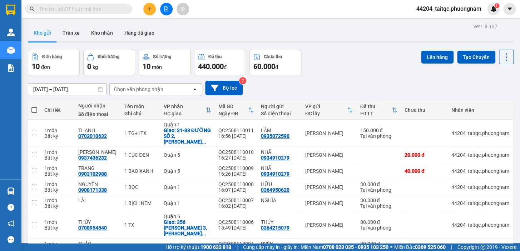
click at [350, 30] on div "Kho gửi Trên xe Kho nhận Hàng đã giao" at bounding box center [270, 33] width 485 height 19
click at [149, 7] on icon "plus" at bounding box center [149, 9] width 0 height 4
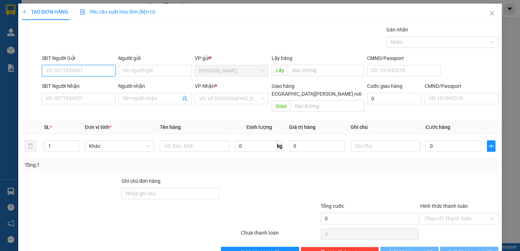
click at [90, 74] on input "SĐT Người Gửi" at bounding box center [79, 70] width 74 height 11
click at [91, 68] on input "SĐT Người Gửi" at bounding box center [79, 70] width 74 height 11
click at [87, 68] on input "SĐT Người Gửi" at bounding box center [79, 70] width 74 height 11
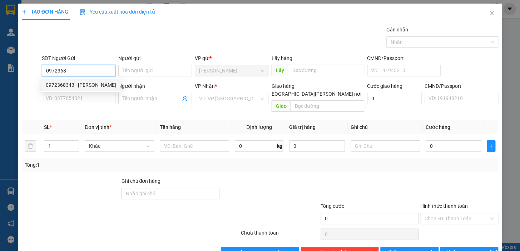
click at [81, 88] on div "0972368343 - [PERSON_NAME]" at bounding box center [81, 85] width 70 height 8
type input "0972368343"
type input "KHOA"
type input "0857466767"
type input "PHONG"
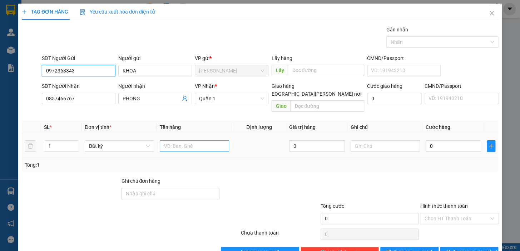
type input "0972368343"
click at [200, 140] on input "text" at bounding box center [194, 145] width 69 height 11
type input "1 BAO"
click at [443, 140] on input "0" at bounding box center [453, 145] width 56 height 11
drag, startPoint x: 436, startPoint y: 139, endPoint x: 423, endPoint y: 139, distance: 13.2
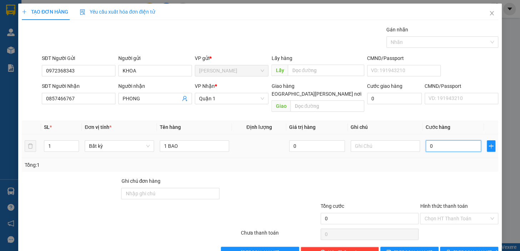
click at [425, 140] on input "0" at bounding box center [453, 145] width 56 height 11
type input "4"
type input "40"
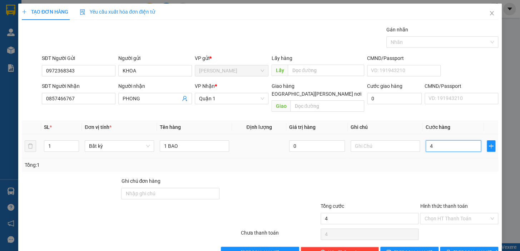
type input "40"
type input "40.000"
click at [438, 180] on div at bounding box center [459, 189] width 80 height 25
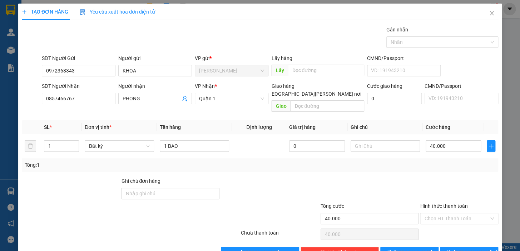
click at [441, 178] on div at bounding box center [459, 189] width 80 height 25
click at [443, 178] on div at bounding box center [459, 189] width 80 height 25
click at [459, 213] on input "Hình thức thanh toán" at bounding box center [456, 218] width 65 height 11
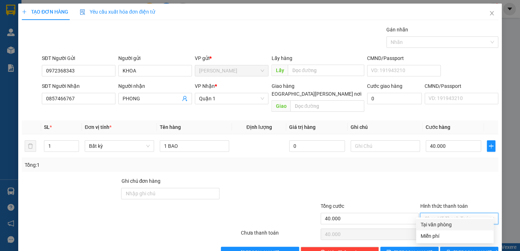
drag, startPoint x: 456, startPoint y: 224, endPoint x: 459, endPoint y: 230, distance: 7.0
click at [457, 224] on div "Tại văn phòng" at bounding box center [454, 225] width 69 height 8
type input "0"
click at [461, 249] on span "[PERSON_NAME] và In" at bounding box center [478, 253] width 50 height 8
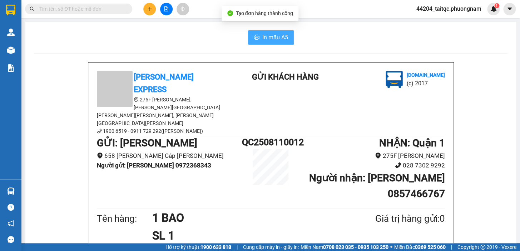
click at [248, 44] on button "In mẫu A5" at bounding box center [271, 37] width 46 height 14
click at [254, 42] on button "In mẫu A5" at bounding box center [271, 37] width 46 height 14
click at [81, 9] on input "text" at bounding box center [81, 9] width 84 height 8
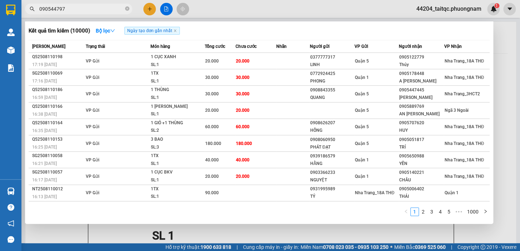
type input "0905447979"
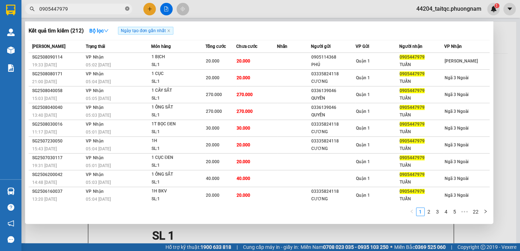
click at [127, 10] on icon "close-circle" at bounding box center [127, 8] width 4 height 4
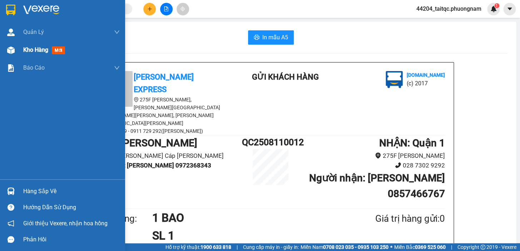
click at [20, 53] on div "Kho hàng mới" at bounding box center [62, 50] width 125 height 18
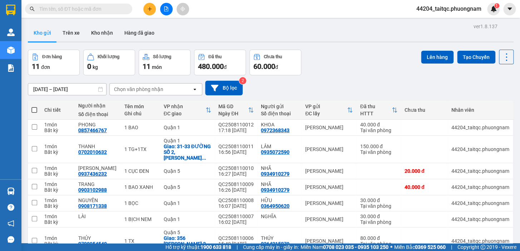
click at [156, 10] on div at bounding box center [166, 9] width 54 height 13
click at [148, 11] on icon "plus" at bounding box center [149, 8] width 5 height 5
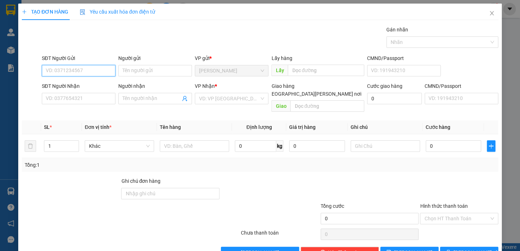
click at [96, 73] on input "SĐT Người Gửi" at bounding box center [79, 70] width 74 height 11
click at [86, 84] on div "0974709075 - [PERSON_NAME]" at bounding box center [81, 85] width 70 height 8
type input "0974709075"
type input "CHÂU"
type input "0903648227"
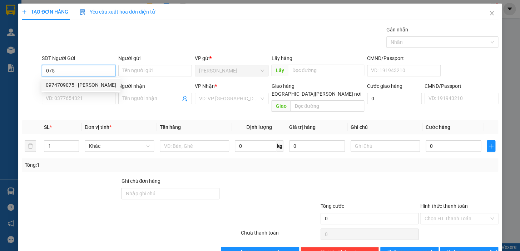
type input "KHANG"
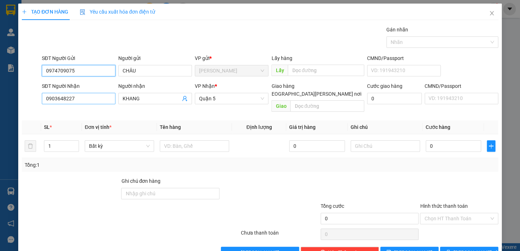
type input "0974709075"
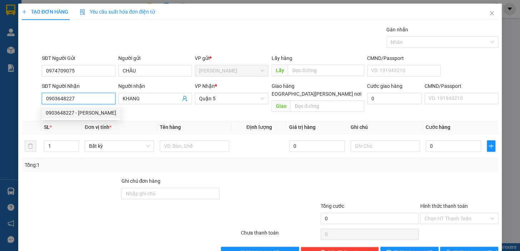
drag, startPoint x: 84, startPoint y: 98, endPoint x: 45, endPoint y: 101, distance: 39.0
click at [45, 101] on input "0903648227" at bounding box center [79, 98] width 74 height 11
click at [69, 100] on input "SĐT Người Nhận" at bounding box center [79, 98] width 74 height 11
click at [84, 112] on div "0939050272 - [PERSON_NAME]" at bounding box center [81, 113] width 70 height 8
type input "0939050272"
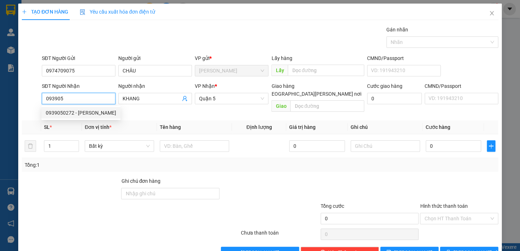
type input "PHONG"
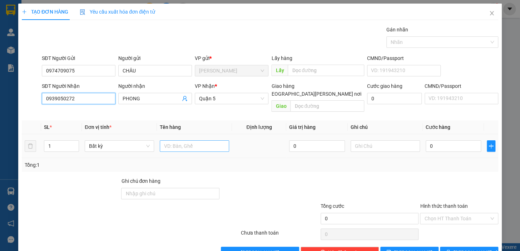
type input "0939050272"
click at [188, 140] on input "text" at bounding box center [194, 145] width 69 height 11
type input "1 [PERSON_NAME]"
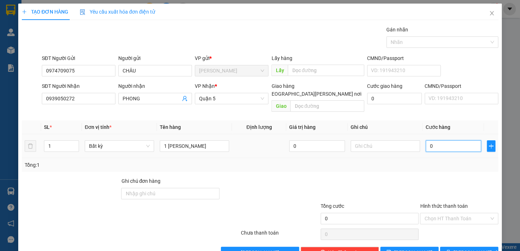
click at [438, 141] on input "0" at bounding box center [453, 145] width 56 height 11
drag, startPoint x: 428, startPoint y: 142, endPoint x: 411, endPoint y: 142, distance: 16.1
click at [411, 142] on tr "1 Bất kỳ 1 [PERSON_NAME] 0 0" at bounding box center [260, 146] width 476 height 24
type input "4"
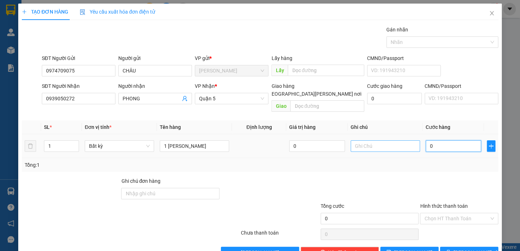
type input "4"
type input "40"
type input "40.000"
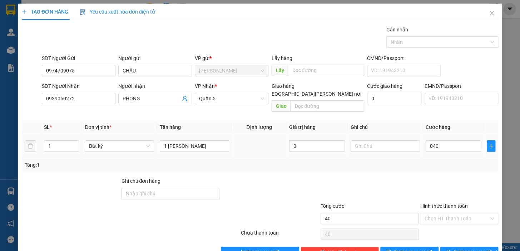
type input "40.000"
click at [439, 163] on div "Tổng: 1" at bounding box center [260, 165] width 476 height 14
click at [452, 214] on input "Hình thức thanh toán" at bounding box center [456, 218] width 65 height 11
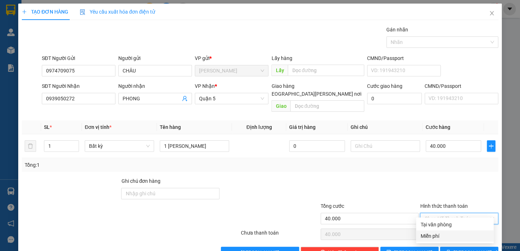
click at [455, 232] on div "Miễn phí" at bounding box center [454, 236] width 69 height 8
type input "0"
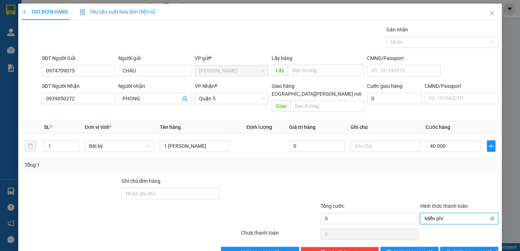
click at [451, 213] on span "Miễn phí" at bounding box center [459, 218] width 70 height 11
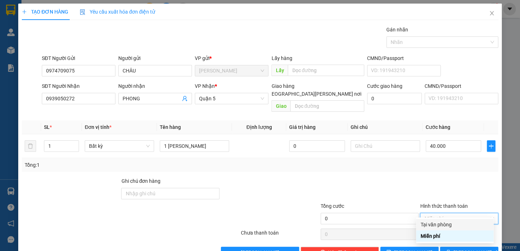
click at [451, 224] on div "Tại văn phòng" at bounding box center [454, 225] width 69 height 8
type input "40.000"
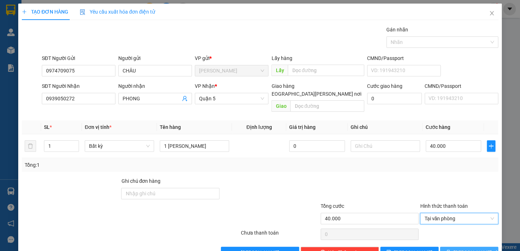
click at [466, 249] on span "[PERSON_NAME] và In" at bounding box center [478, 253] width 50 height 8
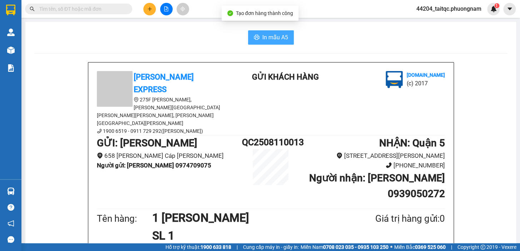
click at [286, 40] on button "In mẫu A5" at bounding box center [271, 37] width 46 height 14
click at [108, 8] on input "text" at bounding box center [81, 9] width 84 height 8
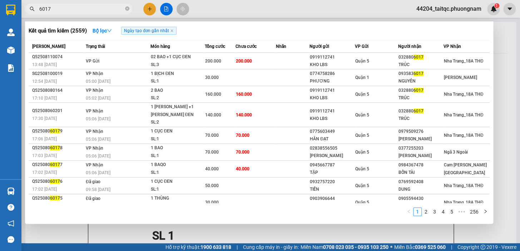
type input "6017"
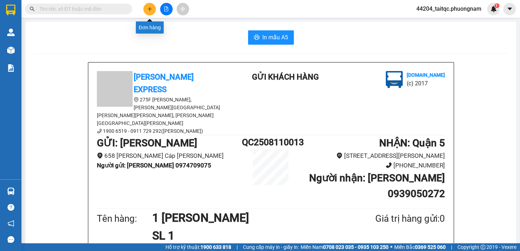
click at [148, 9] on icon "plus" at bounding box center [149, 8] width 5 height 5
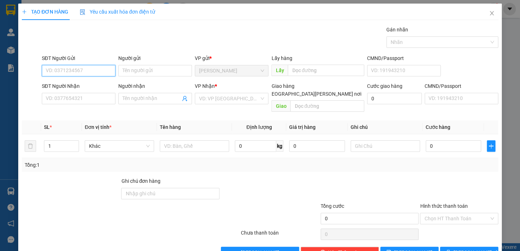
click at [93, 69] on input "SĐT Người Gửi" at bounding box center [79, 70] width 74 height 11
type input "935"
drag, startPoint x: 60, startPoint y: 70, endPoint x: 44, endPoint y: 71, distance: 15.8
click at [44, 71] on input "935" at bounding box center [79, 70] width 74 height 11
click at [65, 82] on div "0914161935 - [PERSON_NAME]" at bounding box center [81, 85] width 70 height 8
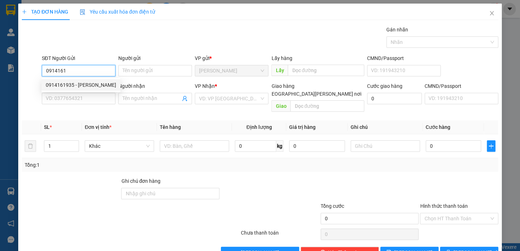
type input "0914161935"
type input "HIẾU"
type input "0902787864"
type input "VHM"
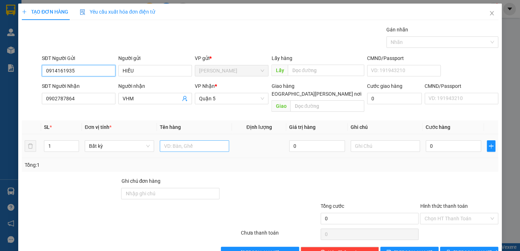
type input "0914161935"
click at [186, 140] on input "text" at bounding box center [194, 145] width 69 height 11
type input "1 H ĐEN"
click at [437, 140] on input "0" at bounding box center [453, 145] width 56 height 11
drag, startPoint x: 430, startPoint y: 138, endPoint x: 424, endPoint y: 140, distance: 6.4
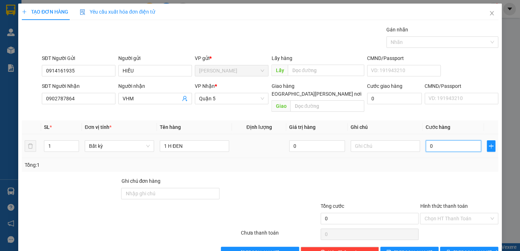
click at [425, 140] on input "0" at bounding box center [453, 145] width 56 height 11
type input "2"
type input "20"
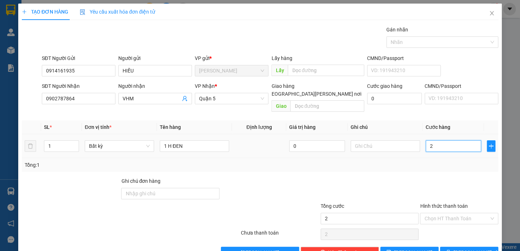
type input "20"
type input "20.000"
click at [441, 161] on div "Tổng: 1" at bounding box center [260, 165] width 470 height 8
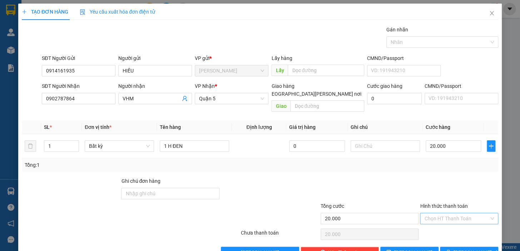
click at [454, 213] on input "Hình thức thanh toán" at bounding box center [456, 218] width 65 height 11
drag, startPoint x: 455, startPoint y: 224, endPoint x: 458, endPoint y: 241, distance: 17.4
click at [455, 225] on div "Tại văn phòng" at bounding box center [454, 225] width 69 height 8
type input "0"
click at [459, 249] on span "[PERSON_NAME] và In" at bounding box center [478, 253] width 50 height 8
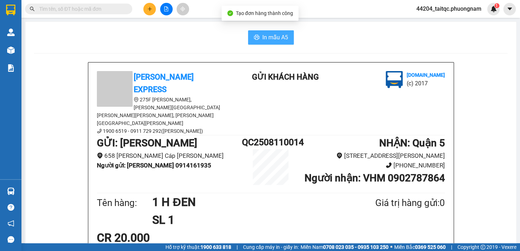
click at [269, 39] on span "In mẫu A5" at bounding box center [275, 37] width 26 height 9
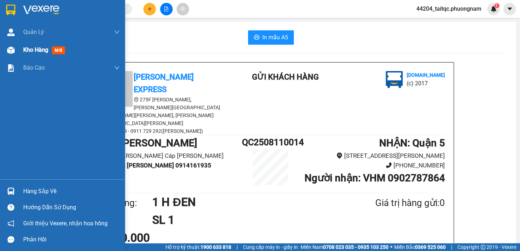
click at [20, 53] on div "Kho hàng mới" at bounding box center [62, 50] width 125 height 18
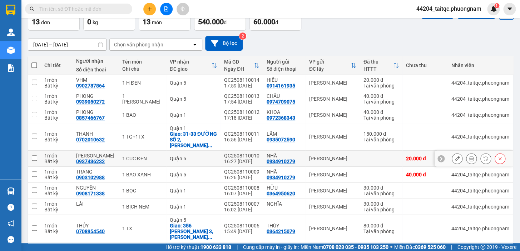
scroll to position [77, 0]
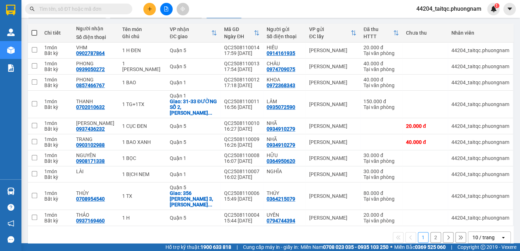
click at [430, 232] on button "2" at bounding box center [435, 237] width 11 height 11
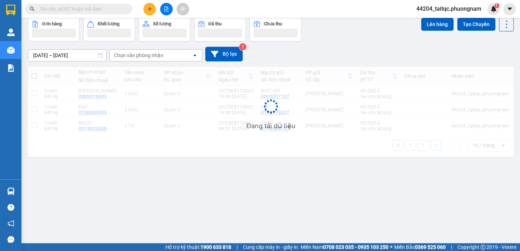
scroll to position [33, 0]
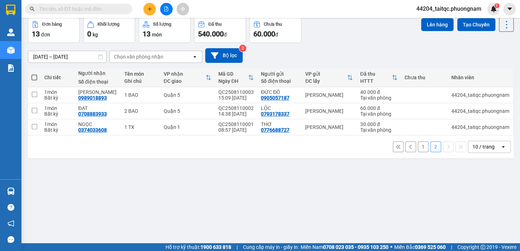
click at [418, 147] on button "1" at bounding box center [423, 146] width 11 height 11
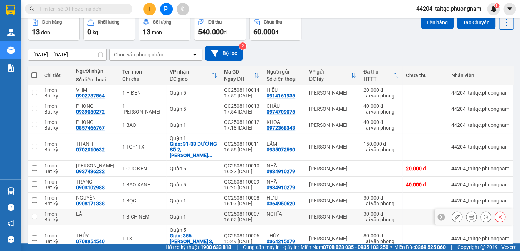
scroll to position [0, 0]
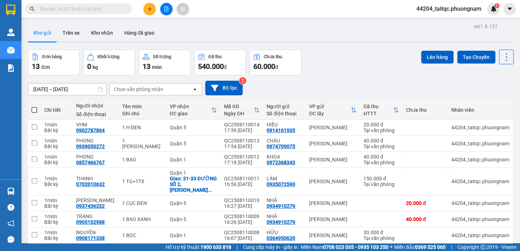
click at [151, 13] on button at bounding box center [149, 9] width 13 height 13
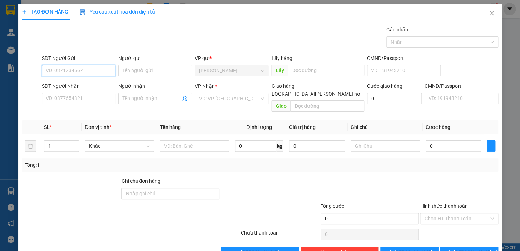
click at [89, 68] on input "SĐT Người Gửi" at bounding box center [79, 70] width 74 height 11
click at [88, 87] on div "0987707405 - MR [PERSON_NAME]" at bounding box center [85, 85] width 79 height 8
type input "0987707405"
type input "MR [PERSON_NAME]"
type input "0388255246"
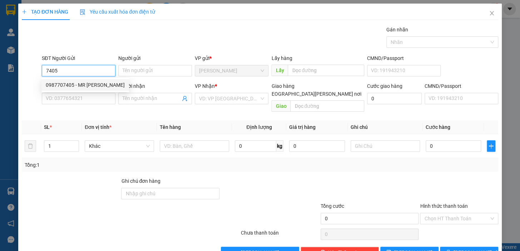
type input "PHỤNG"
type input "0987707405"
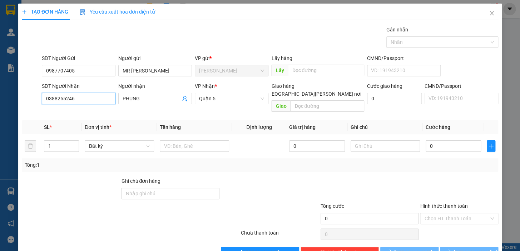
drag, startPoint x: 65, startPoint y: 96, endPoint x: 43, endPoint y: 109, distance: 26.2
click at [43, 109] on body "Kết quả [PERSON_NAME] ( 2559 ) Bộ lọc Ngày tạo [PERSON_NAME] nhất Mã ĐH Trạng t…" at bounding box center [260, 125] width 520 height 251
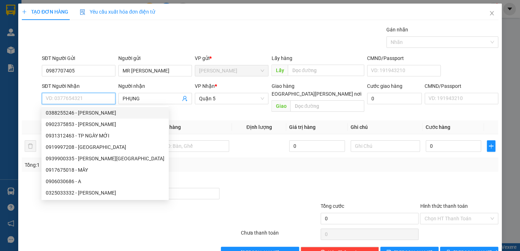
click at [68, 98] on input "SĐT Người Nhận" at bounding box center [79, 98] width 74 height 11
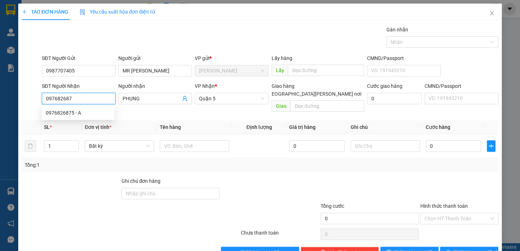
type input "0976826875"
click at [70, 114] on div "0976826875 - A" at bounding box center [78, 113] width 64 height 8
type input "A"
checkbox input "true"
type input "SỐ 1 [PERSON_NAME], [PERSON_NAME][GEOGRAPHIC_DATA], [PERSON_NAME][GEOGRAPHIC_DA…"
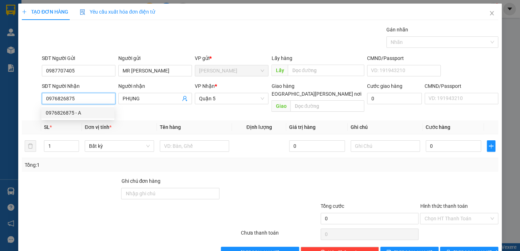
type input "60.000"
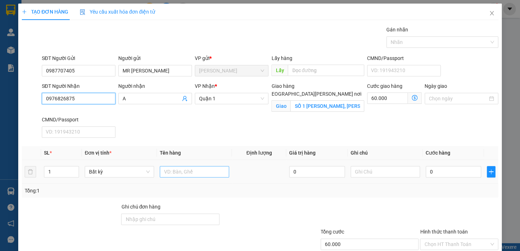
type input "0976826875"
click at [188, 174] on input "text" at bounding box center [194, 171] width 69 height 11
type input "1 TX"
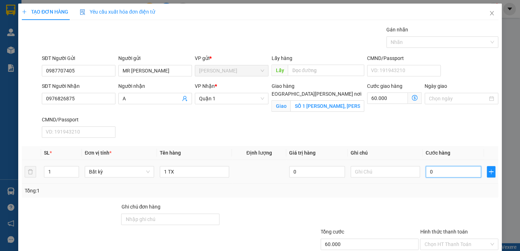
click at [434, 169] on input "0" at bounding box center [453, 171] width 56 height 11
drag, startPoint x: 434, startPoint y: 173, endPoint x: 423, endPoint y: 173, distance: 11.8
click at [425, 173] on input "0" at bounding box center [453, 171] width 56 height 11
type input "3"
type input "60.003"
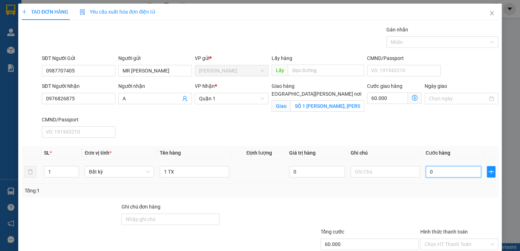
type input "60.003"
type input "30"
type input "60.030"
type input "30.000"
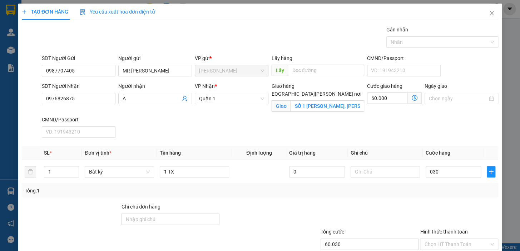
type input "90.000"
click at [435, 188] on div "Tổng: 1" at bounding box center [260, 191] width 470 height 8
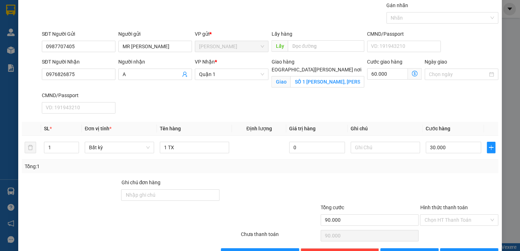
scroll to position [46, 0]
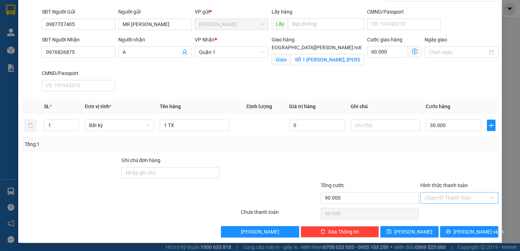
click at [446, 194] on input "Hình thức thanh toán" at bounding box center [456, 198] width 65 height 11
click at [450, 219] on div "Miễn phí" at bounding box center [454, 223] width 69 height 8
type input "0"
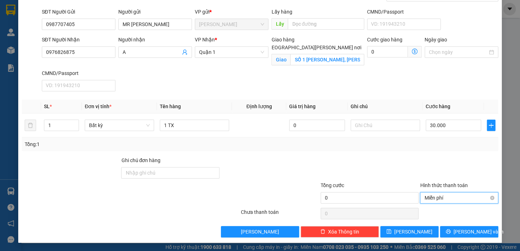
click at [446, 196] on span "Miễn phí" at bounding box center [459, 198] width 70 height 11
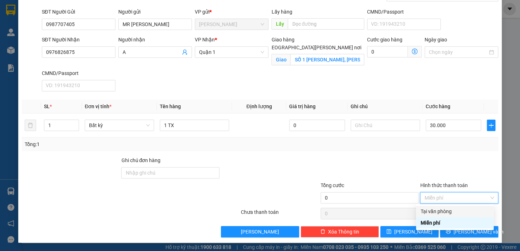
click at [449, 214] on div "Tại văn phòng" at bounding box center [454, 212] width 69 height 8
type input "30.000"
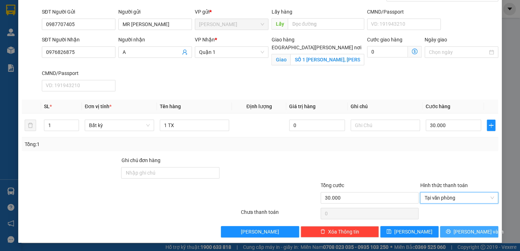
click at [458, 235] on button "[PERSON_NAME] và In" at bounding box center [469, 231] width 58 height 11
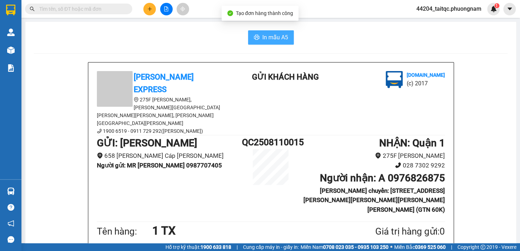
click at [269, 39] on span "In mẫu A5" at bounding box center [275, 37] width 26 height 9
click at [150, 13] on button at bounding box center [149, 9] width 13 height 13
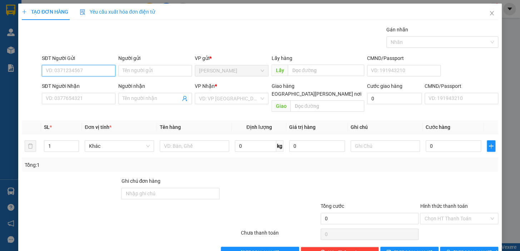
click at [77, 69] on input "SĐT Người Gửi" at bounding box center [79, 70] width 74 height 11
click at [72, 83] on div "0987707405 - MR [PERSON_NAME]" at bounding box center [85, 85] width 79 height 8
type input "0987707405"
type input "MR [PERSON_NAME]"
type input "0976826875"
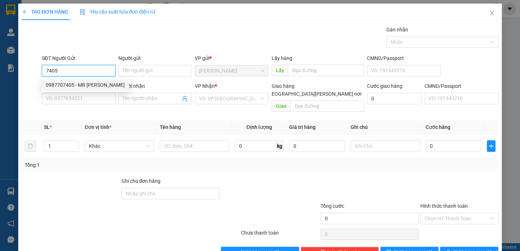
type input "A"
checkbox input "true"
type input "SỐ 1 [PERSON_NAME], [PERSON_NAME][GEOGRAPHIC_DATA], [PERSON_NAME][GEOGRAPHIC_DA…"
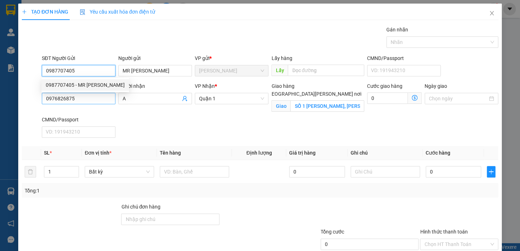
type input "0987707405"
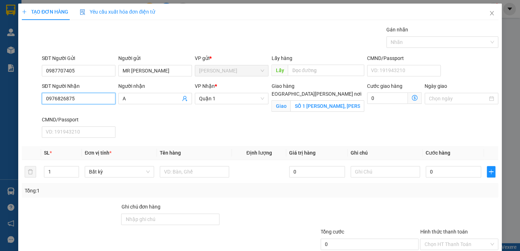
drag, startPoint x: 75, startPoint y: 94, endPoint x: 23, endPoint y: 99, distance: 52.1
click at [23, 99] on div "SĐT Người [PERSON_NAME] 0976826875 Người [PERSON_NAME] A [PERSON_NAME] * [PERSO…" at bounding box center [260, 111] width 478 height 59
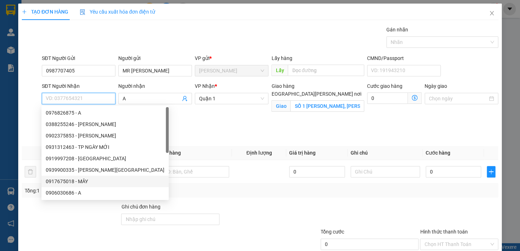
click at [80, 180] on div "0917675018 - MÂY" at bounding box center [105, 182] width 119 height 8
type input "0917675018"
type input "MÂY"
type input "24/1 [PERSON_NAME] [PERSON_NAME][GEOGRAPHIC_DATA], [GEOGRAPHIC_DATA]"
type input "50.000"
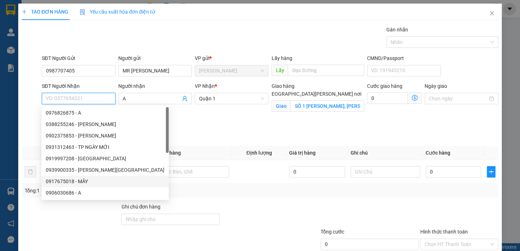
type input "50.000"
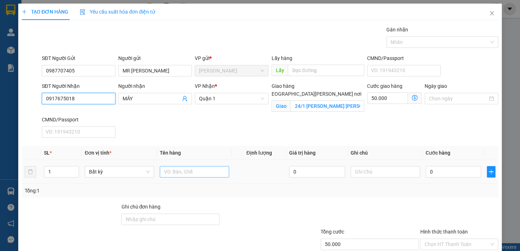
type input "0917675018"
click at [190, 170] on input "text" at bounding box center [194, 171] width 69 height 11
type input "1TX"
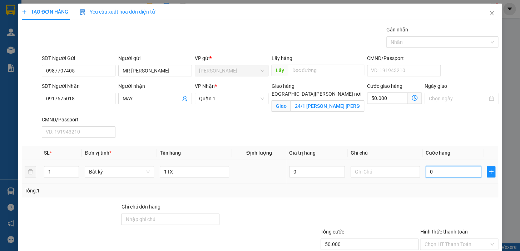
click at [434, 173] on input "0" at bounding box center [453, 171] width 56 height 11
drag, startPoint x: 430, startPoint y: 173, endPoint x: 424, endPoint y: 174, distance: 6.3
click at [425, 174] on input "0" at bounding box center [453, 171] width 56 height 11
type input "3"
type input "50.003"
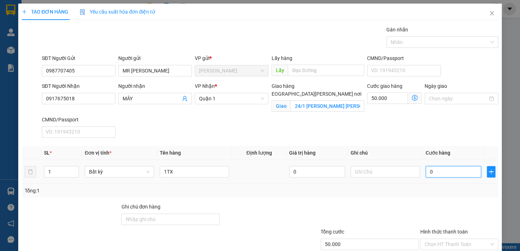
type input "50.003"
type input "30"
type input "50.030"
type input "30.000"
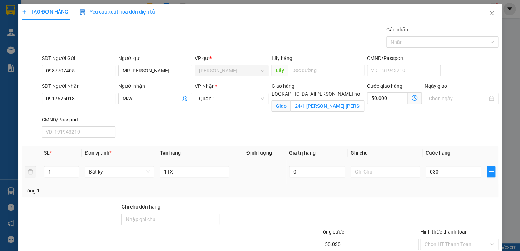
type input "80.000"
click at [435, 181] on td "30.000" at bounding box center [453, 172] width 61 height 24
click at [459, 244] on input "Hình thức thanh toán" at bounding box center [456, 244] width 65 height 11
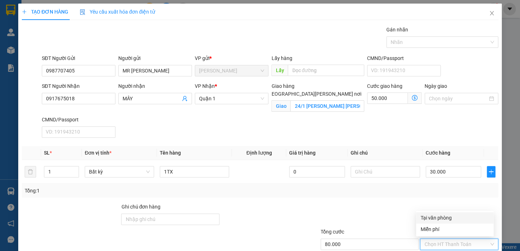
click at [453, 218] on div "Tại văn phòng" at bounding box center [454, 218] width 69 height 8
type input "0"
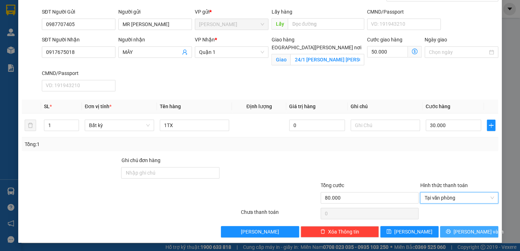
click at [456, 230] on button "[PERSON_NAME] và In" at bounding box center [469, 231] width 58 height 11
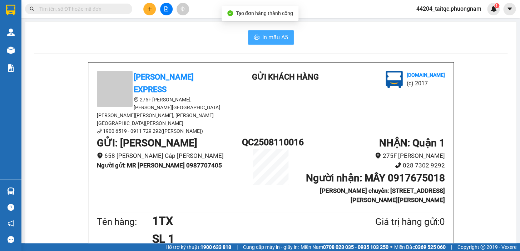
click at [279, 37] on span "In mẫu A5" at bounding box center [275, 37] width 26 height 9
click at [151, 10] on icon "plus" at bounding box center [149, 8] width 5 height 5
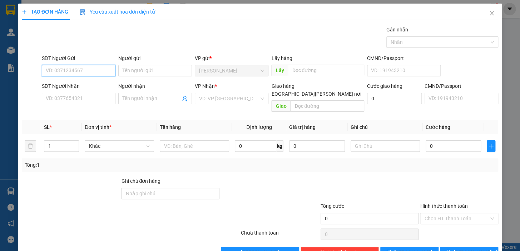
click at [93, 71] on input "SĐT Người Gửi" at bounding box center [79, 70] width 74 height 11
click at [88, 84] on div "0987707405 - MR [PERSON_NAME]" at bounding box center [85, 85] width 79 height 8
type input "0987707405"
type input "MR [PERSON_NAME]"
type input "0917675018"
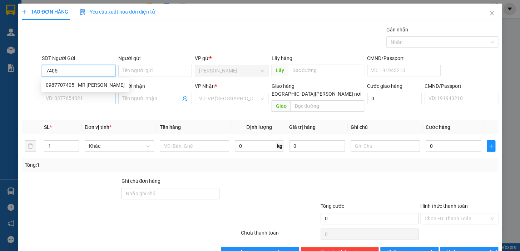
type input "MÂY"
checkbox input "true"
type input "24/1 [PERSON_NAME] [PERSON_NAME][GEOGRAPHIC_DATA], [GEOGRAPHIC_DATA]"
type input "50.000"
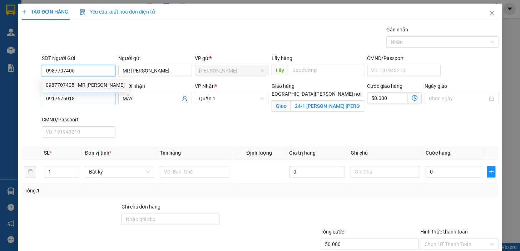
type input "0987707405"
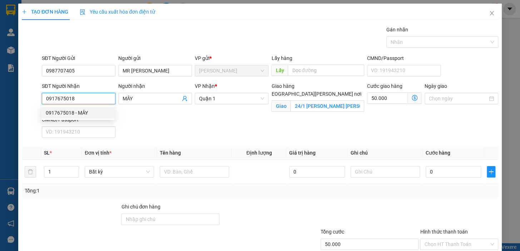
drag, startPoint x: 61, startPoint y: 100, endPoint x: 42, endPoint y: 99, distance: 19.0
click at [42, 99] on input "0917675018" at bounding box center [79, 98] width 74 height 11
type input "0914916884"
click at [68, 114] on div "0914916884 - TIÊN" at bounding box center [78, 113] width 64 height 8
type input "TIÊN"
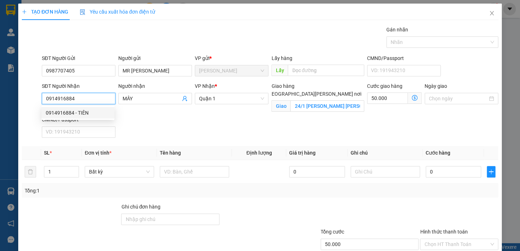
type input "LÔ SỐ 2,ĐƯỜNG SONG [PERSON_NAME],KCN TÂN TẠO ,[PERSON_NAME][GEOGRAPHIC_DATA][PE…"
type input "150.000"
type input "0914916884"
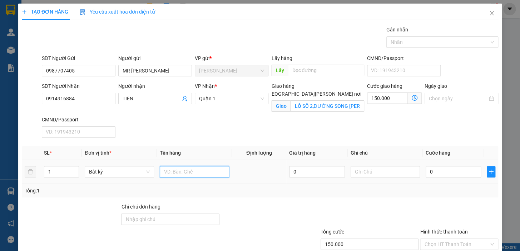
click at [195, 173] on input "text" at bounding box center [194, 171] width 69 height 11
type input "1TX"
click at [431, 175] on input "0" at bounding box center [453, 171] width 56 height 11
drag, startPoint x: 429, startPoint y: 174, endPoint x: 424, endPoint y: 175, distance: 5.5
click at [425, 175] on input "0" at bounding box center [453, 171] width 56 height 11
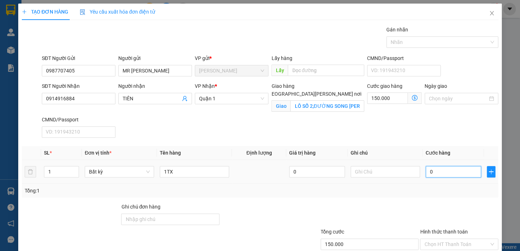
type input "3"
type input "150.003"
type input "30"
type input "150.030"
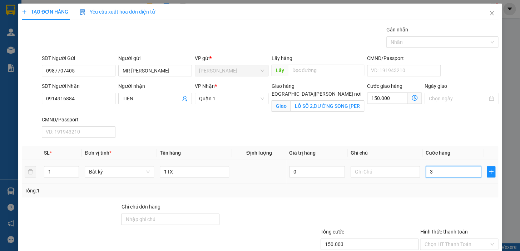
type input "150.030"
type input "30.000"
type input "180.000"
click at [441, 204] on div at bounding box center [459, 215] width 80 height 25
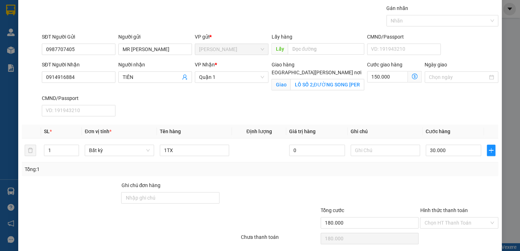
scroll to position [32, 0]
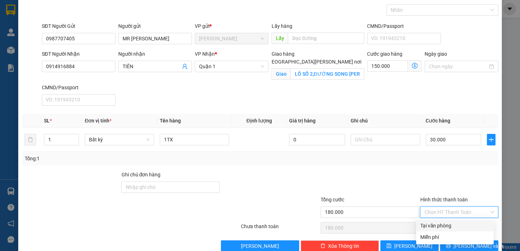
click at [456, 211] on input "Hình thức thanh toán" at bounding box center [456, 212] width 65 height 11
click at [452, 227] on div "Tại văn phòng" at bounding box center [454, 226] width 69 height 8
type input "0"
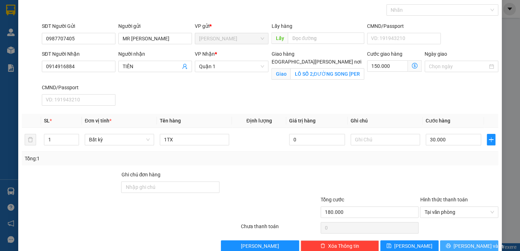
click at [463, 247] on span "[PERSON_NAME] và In" at bounding box center [478, 246] width 50 height 8
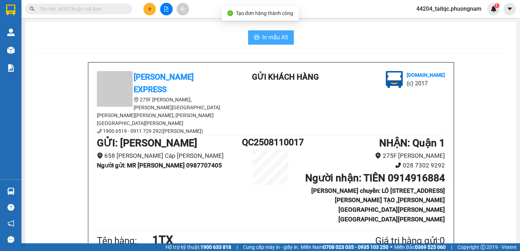
click at [269, 43] on button "In mẫu A5" at bounding box center [271, 37] width 46 height 14
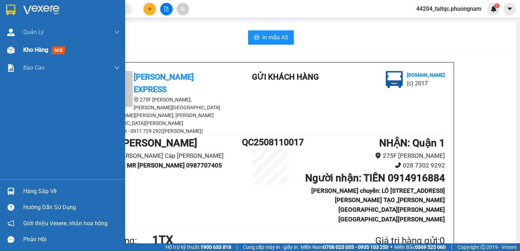
click at [20, 49] on div "Kho hàng mới" at bounding box center [62, 50] width 125 height 18
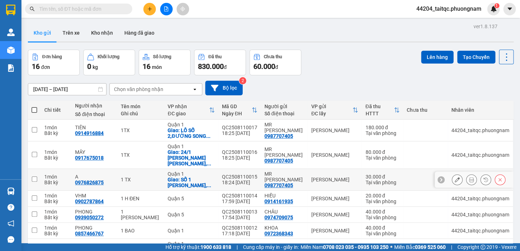
click at [452, 174] on button at bounding box center [457, 180] width 10 height 13
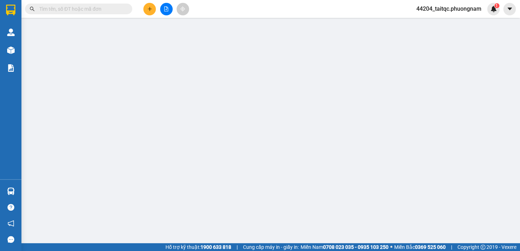
type input "0987707405"
type input "0976826875"
checkbox input "true"
type input "SỐ 1 [PERSON_NAME], [PERSON_NAME][GEOGRAPHIC_DATA], [PERSON_NAME][GEOGRAPHIC_DA…"
type input "30.000"
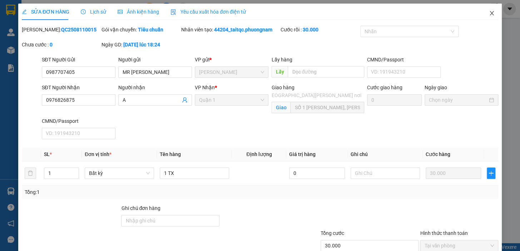
click at [489, 15] on icon "close" at bounding box center [492, 13] width 6 height 6
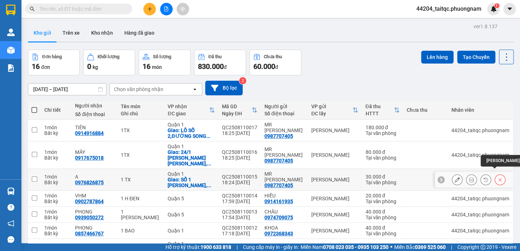
click at [497, 177] on icon at bounding box center [499, 179] width 5 height 5
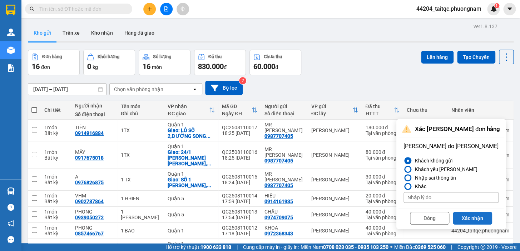
click at [461, 218] on button "Xác nhận" at bounding box center [472, 218] width 39 height 13
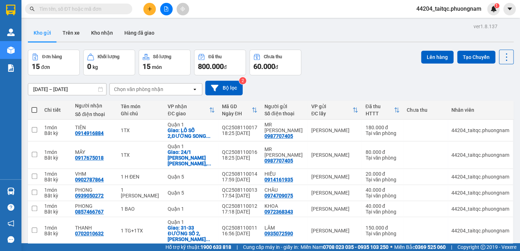
click at [149, 10] on icon "plus" at bounding box center [149, 8] width 5 height 5
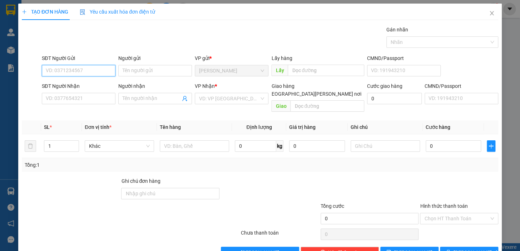
click at [84, 73] on input "SĐT Người Gửi" at bounding box center [79, 70] width 74 height 11
click at [77, 86] on div "0987707405 - MR [PERSON_NAME]" at bounding box center [85, 85] width 79 height 8
type input "0987707405"
type input "MR [PERSON_NAME]"
type input "0914916884"
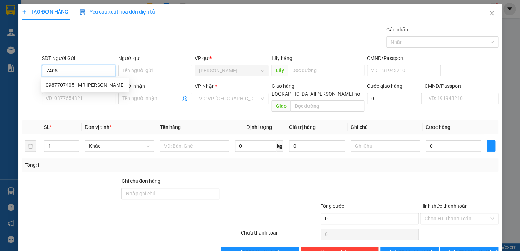
type input "TIÊN"
checkbox input "true"
type input "LÔ SỐ 2,ĐƯỜNG SONG [PERSON_NAME],KCN TÂN TẠO ,[PERSON_NAME][GEOGRAPHIC_DATA][PE…"
type input "150.000"
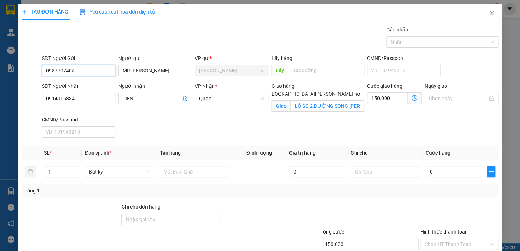
type input "0987707405"
drag, startPoint x: 78, startPoint y: 97, endPoint x: 37, endPoint y: 100, distance: 40.5
click at [37, 100] on div "SĐT Người [PERSON_NAME] 0914916884 0914916884 Người [PERSON_NAME] [PERSON_NAME]…" at bounding box center [260, 111] width 478 height 59
click at [78, 112] on div "0976826875 - A" at bounding box center [78, 113] width 64 height 8
type input "0976826875"
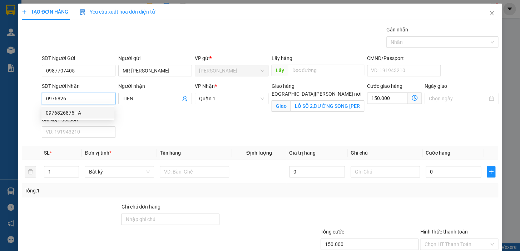
type input "A"
type input "SỐ 1 [PERSON_NAME], [PERSON_NAME][GEOGRAPHIC_DATA], [PERSON_NAME][GEOGRAPHIC_DA…"
type input "60.000"
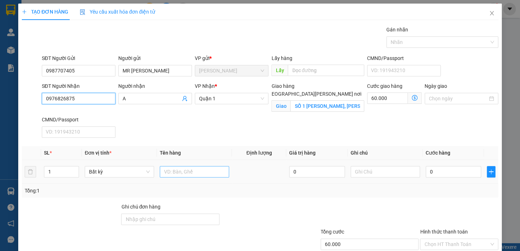
type input "0976826875"
click at [192, 171] on input "text" at bounding box center [194, 171] width 69 height 11
type input "1TX"
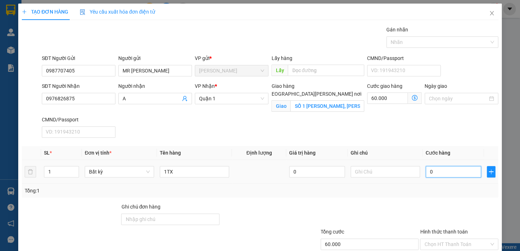
click at [452, 173] on input "0" at bounding box center [453, 171] width 56 height 11
drag, startPoint x: 435, startPoint y: 171, endPoint x: 422, endPoint y: 174, distance: 13.2
click at [425, 174] on input "0" at bounding box center [453, 171] width 56 height 11
type input "3"
type input "60.003"
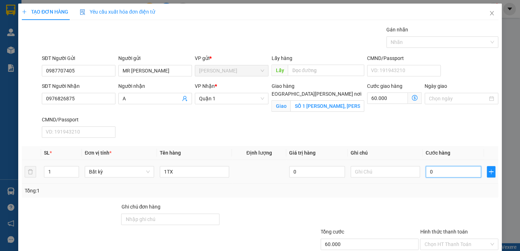
type input "60.003"
type input "30"
type input "60.030"
type input "30.000"
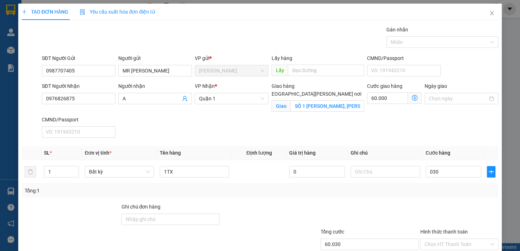
type input "90.000"
click at [436, 195] on div "Tổng: 1" at bounding box center [260, 191] width 476 height 14
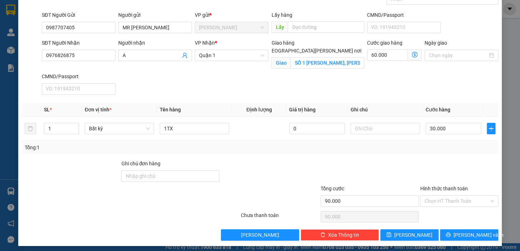
scroll to position [46, 0]
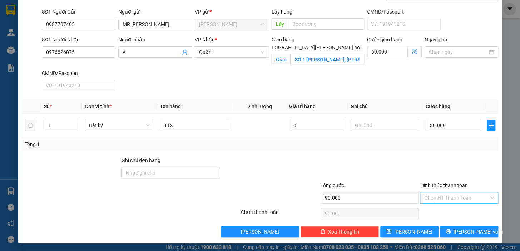
click at [451, 197] on input "Hình thức thanh toán" at bounding box center [456, 198] width 65 height 11
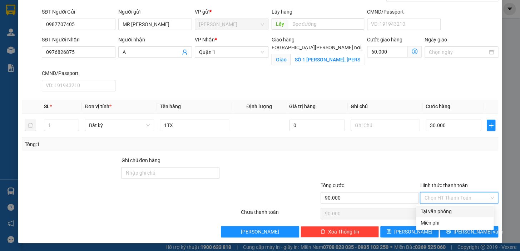
click at [450, 211] on div "Tại văn phòng" at bounding box center [454, 212] width 69 height 8
type input "0"
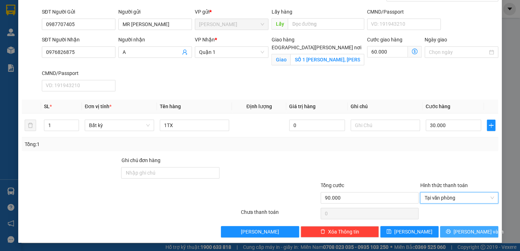
click at [458, 228] on span "[PERSON_NAME] và In" at bounding box center [478, 232] width 50 height 8
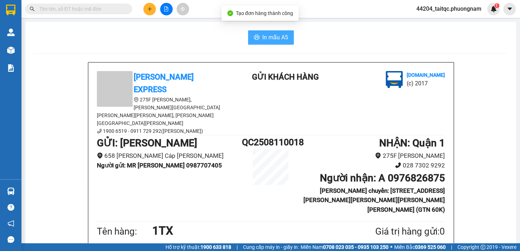
click at [267, 39] on span "In mẫu A5" at bounding box center [275, 37] width 26 height 9
click at [150, 10] on icon "plus" at bounding box center [149, 9] width 0 height 4
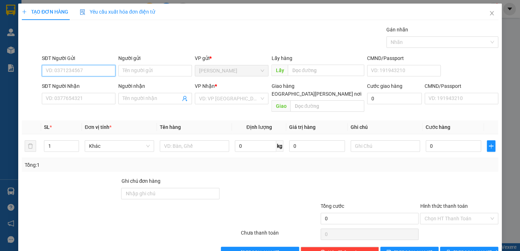
click at [80, 71] on input "SĐT Người Gửi" at bounding box center [79, 70] width 74 height 11
click at [77, 82] on div "0987707405 - MR [PERSON_NAME]" at bounding box center [85, 85] width 79 height 8
type input "0987707405"
type input "MR [PERSON_NAME]"
type input "0976826875"
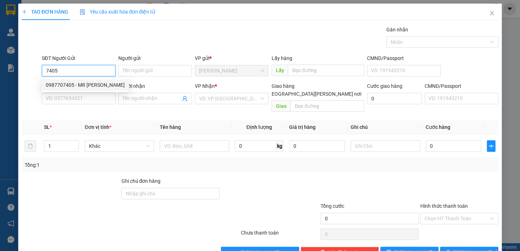
type input "A"
checkbox input "true"
type input "SỐ 1 [PERSON_NAME], [PERSON_NAME][GEOGRAPHIC_DATA], [PERSON_NAME][GEOGRAPHIC_DA…"
type input "60.000"
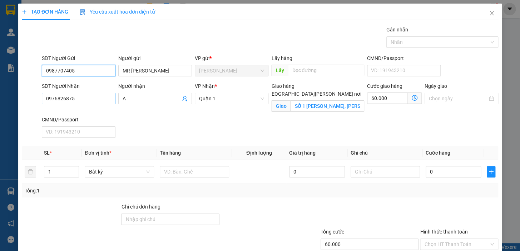
type input "0987707405"
drag, startPoint x: 78, startPoint y: 95, endPoint x: 29, endPoint y: 100, distance: 49.2
click at [29, 100] on div "SĐT Người [PERSON_NAME] 0976826875 Người [PERSON_NAME] A [PERSON_NAME] * [PERSO…" at bounding box center [260, 111] width 478 height 59
click at [77, 114] on div "0792328259 - KIÊN" at bounding box center [78, 113] width 64 height 8
type input "0792328259"
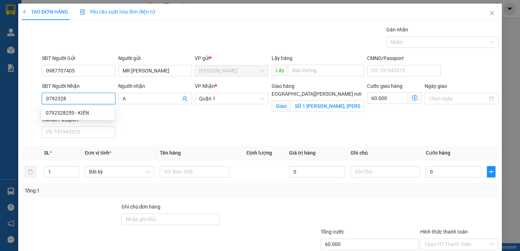
type input "KIÊN"
type input "602/45B,[GEOGRAPHIC_DATA][PERSON_NAME][GEOGRAPHIC_DATA],[PERSON_NAME]"
type input "150.000"
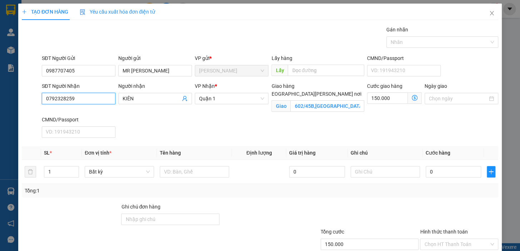
type input "0792328259"
click at [411, 99] on icon "dollar-circle" at bounding box center [414, 98] width 6 height 6
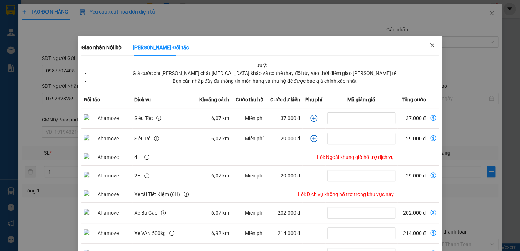
click at [429, 45] on icon "close" at bounding box center [432, 46] width 6 height 6
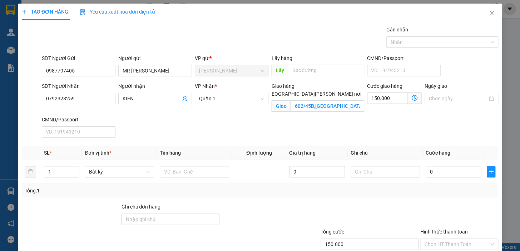
click at [411, 97] on icon "dollar-circle" at bounding box center [414, 98] width 6 height 6
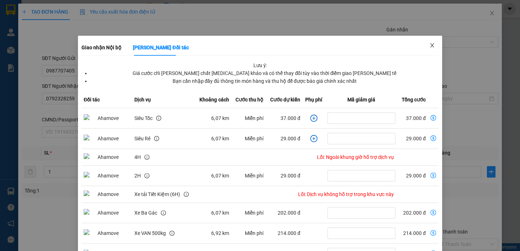
click at [429, 44] on icon "close" at bounding box center [432, 46] width 6 height 6
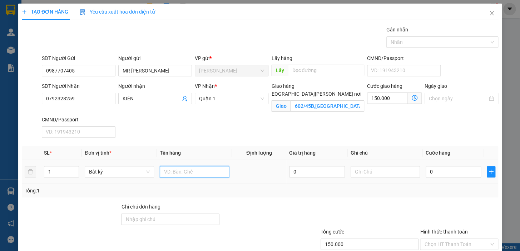
click at [202, 171] on input "text" at bounding box center [194, 171] width 69 height 11
click at [174, 175] on input "text" at bounding box center [194, 171] width 69 height 11
type input "4TX"
click at [439, 173] on input "0" at bounding box center [453, 171] width 56 height 11
click at [435, 173] on input "0" at bounding box center [453, 171] width 56 height 11
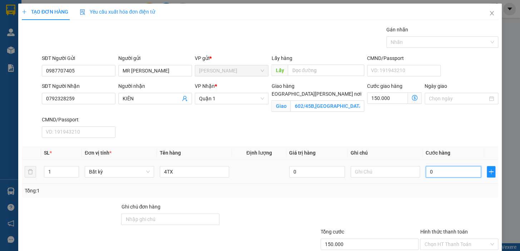
drag, startPoint x: 435, startPoint y: 170, endPoint x: 423, endPoint y: 172, distance: 12.3
click at [425, 172] on input "0" at bounding box center [453, 171] width 56 height 11
type input "2"
type input "150.002"
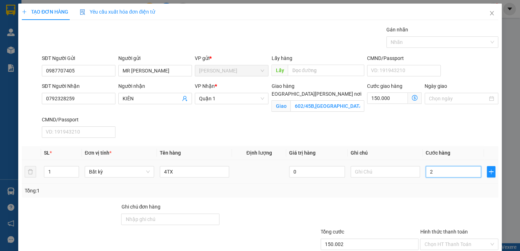
type input "28"
type input "150.028"
type input "280"
type input "150.280"
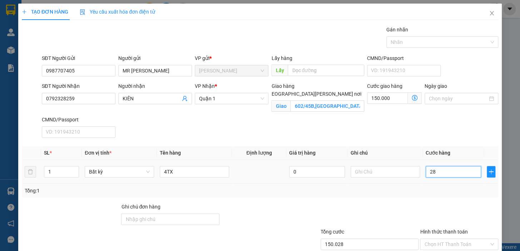
type input "150.280"
type input "280.000"
type input "430.000"
click at [431, 201] on div "Transit Pickup Surcharge Ids Transit Deliver Surcharge Ids Transit Deliver Surc…" at bounding box center [260, 155] width 476 height 258
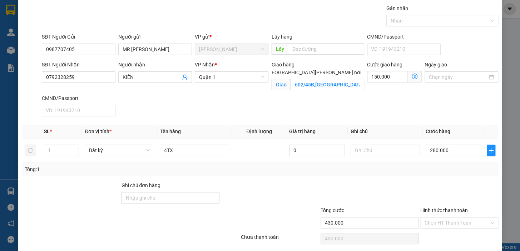
scroll to position [32, 0]
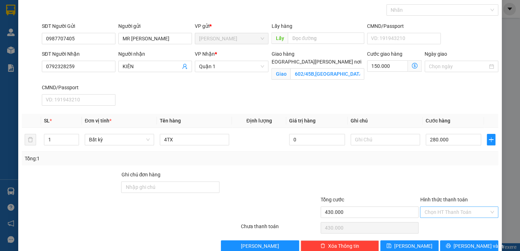
click at [466, 213] on input "Hình thức thanh toán" at bounding box center [456, 212] width 65 height 11
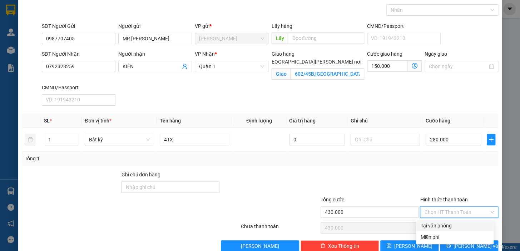
click at [465, 226] on div "Tại văn phòng" at bounding box center [454, 226] width 69 height 8
type input "0"
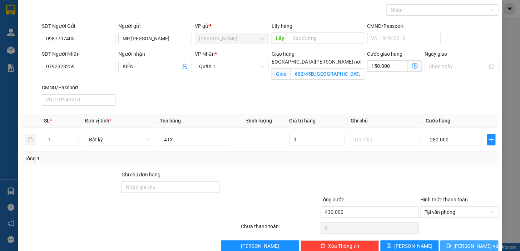
click at [469, 243] on span "[PERSON_NAME] và In" at bounding box center [478, 246] width 50 height 8
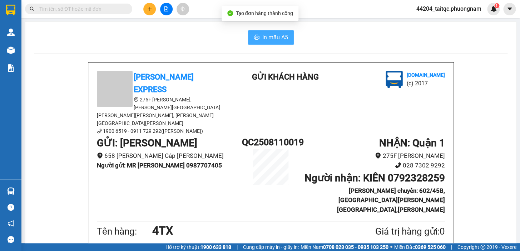
click at [262, 43] on button "In mẫu A5" at bounding box center [271, 37] width 46 height 14
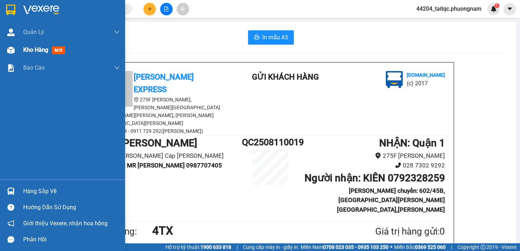
click at [33, 49] on span "Kho hàng" at bounding box center [35, 49] width 25 height 7
